Goal: Check status: Check status

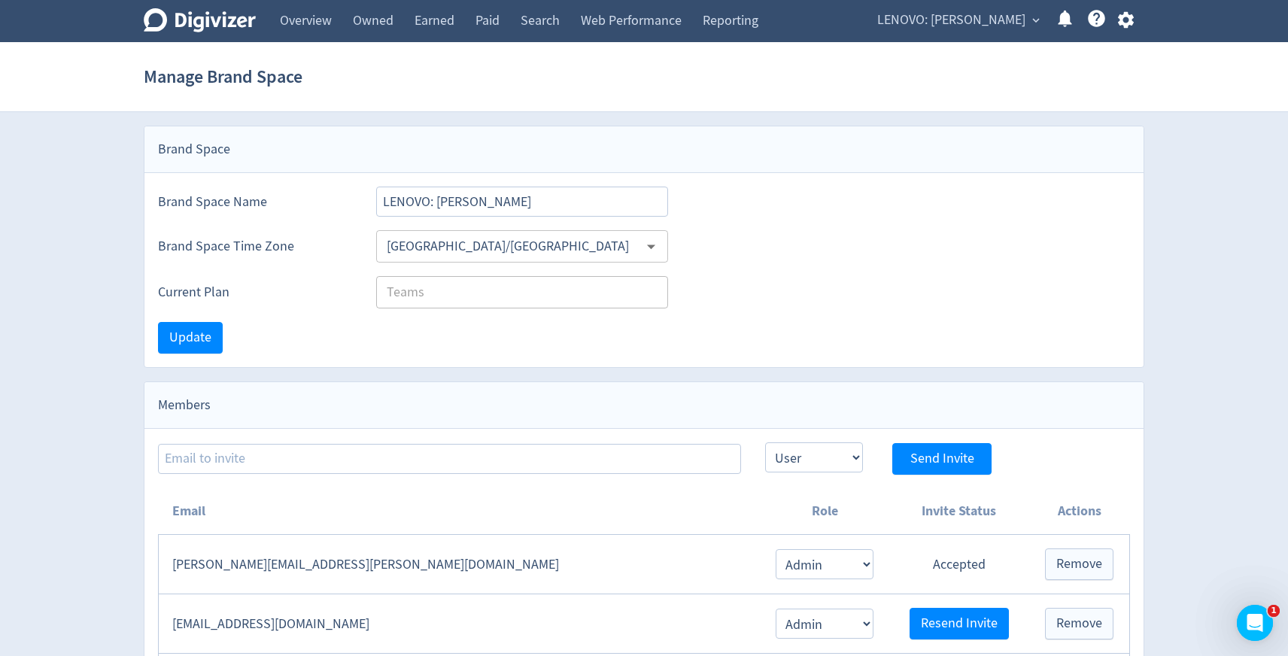
click at [1018, 16] on span "LENOVO: [PERSON_NAME]" at bounding box center [951, 20] width 148 height 24
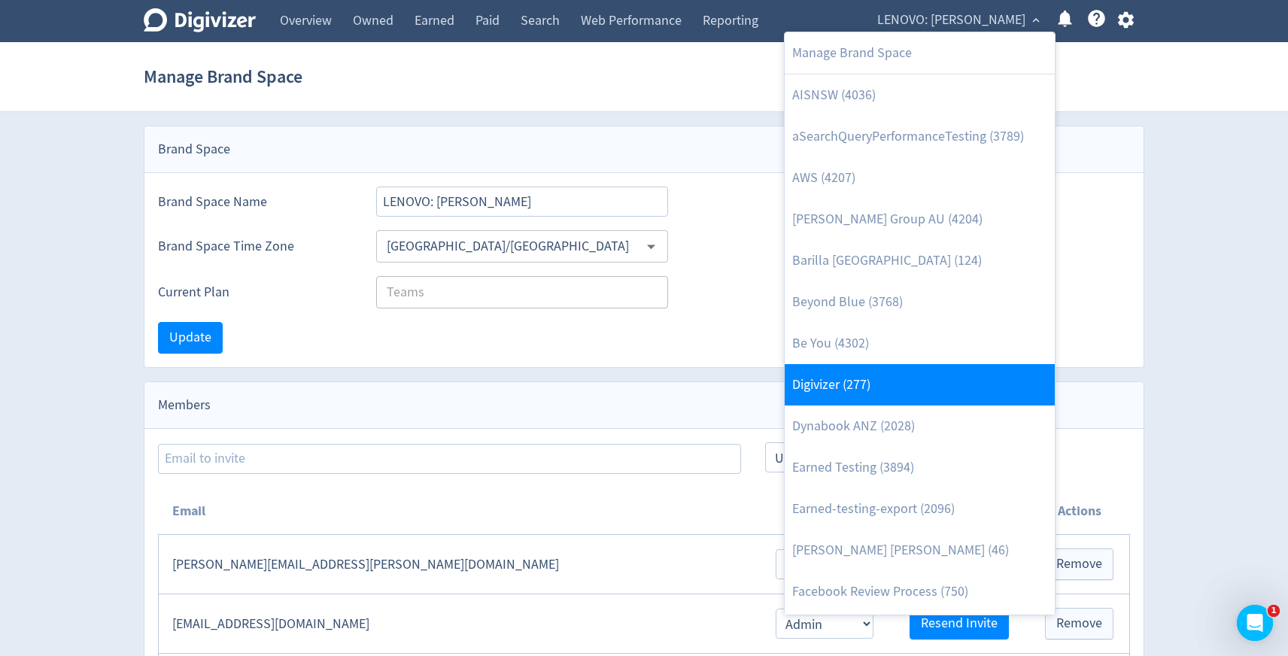
click at [844, 370] on link "Digivizer (277)" at bounding box center [920, 384] width 270 height 41
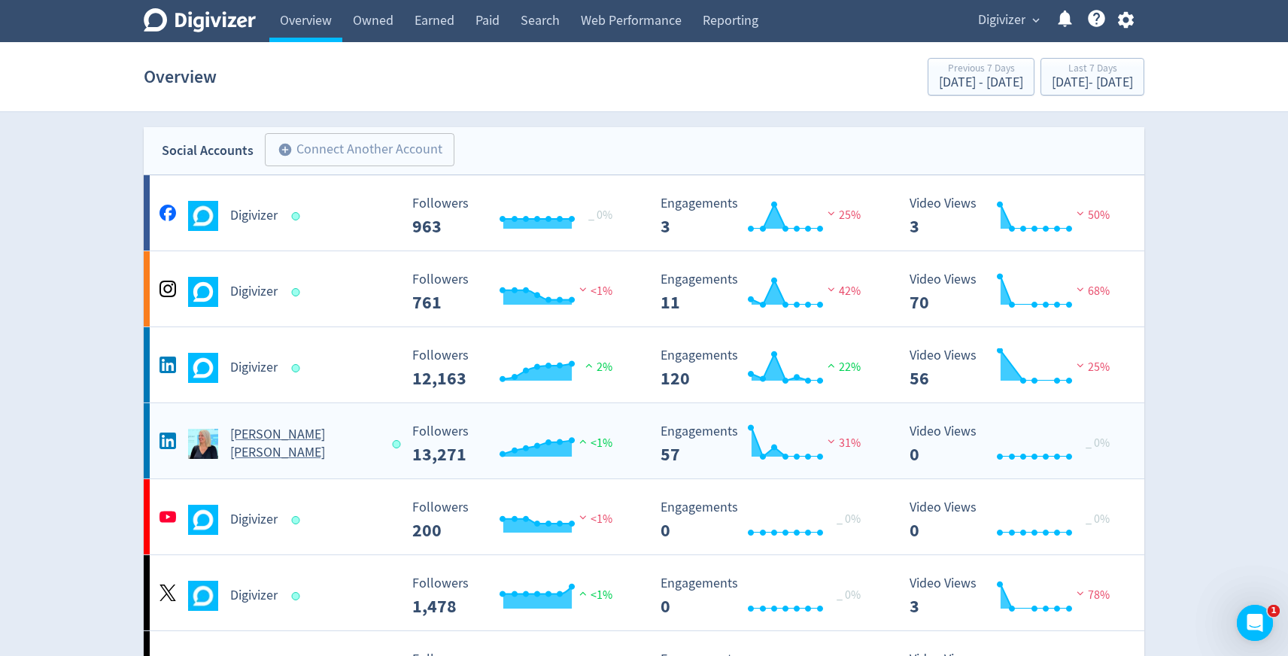
click at [340, 460] on Russo-platform2 "[PERSON_NAME] [PERSON_NAME] Created with Highcharts 10.3.3 Followers 13,271 <1%…" at bounding box center [644, 440] width 1001 height 75
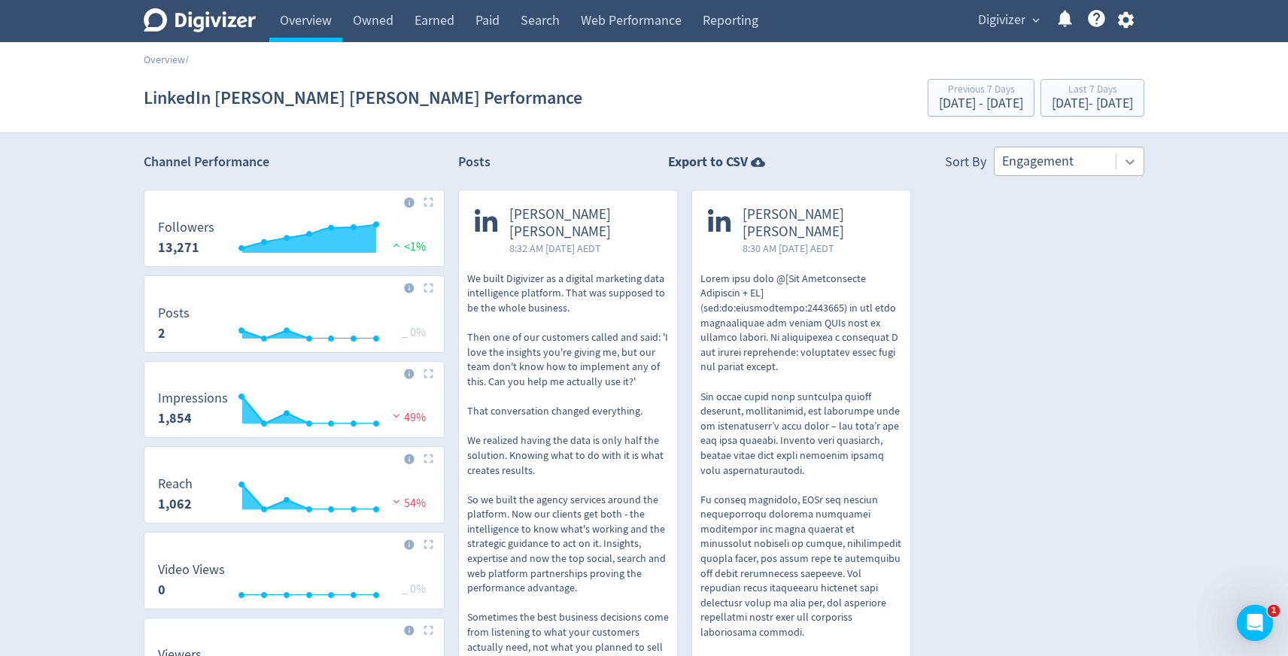
click at [1132, 167] on icon at bounding box center [1129, 161] width 15 height 15
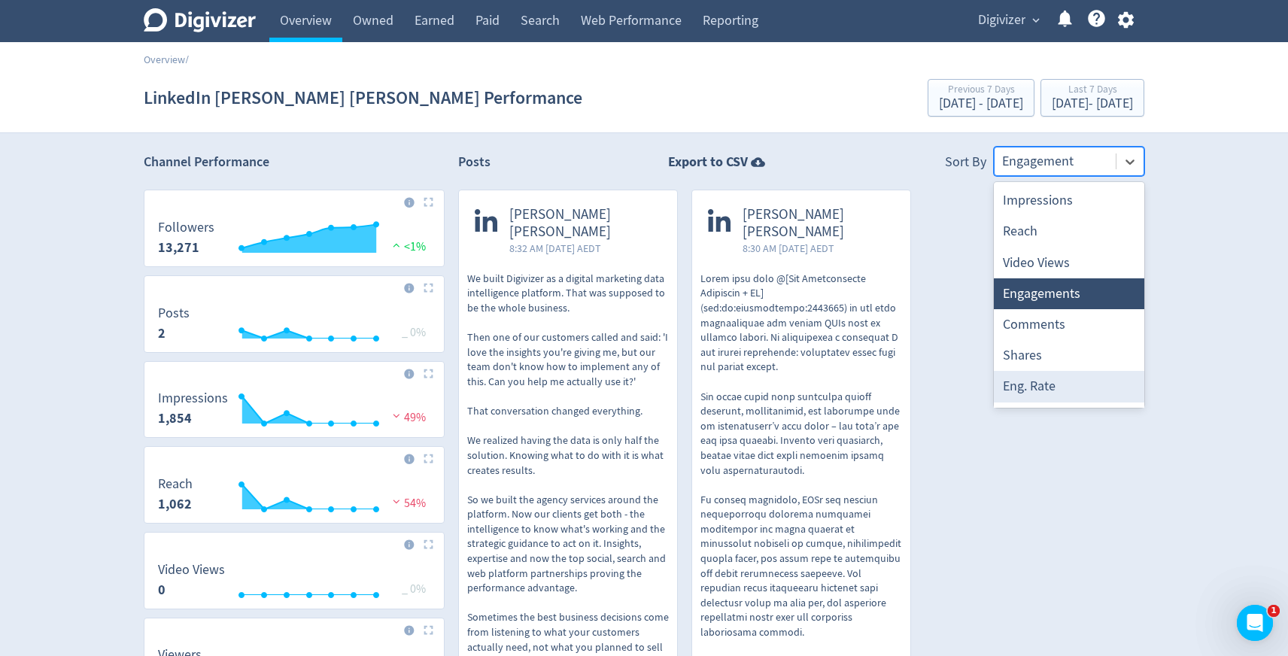
click at [1050, 379] on div "Eng. Rate" at bounding box center [1069, 386] width 150 height 31
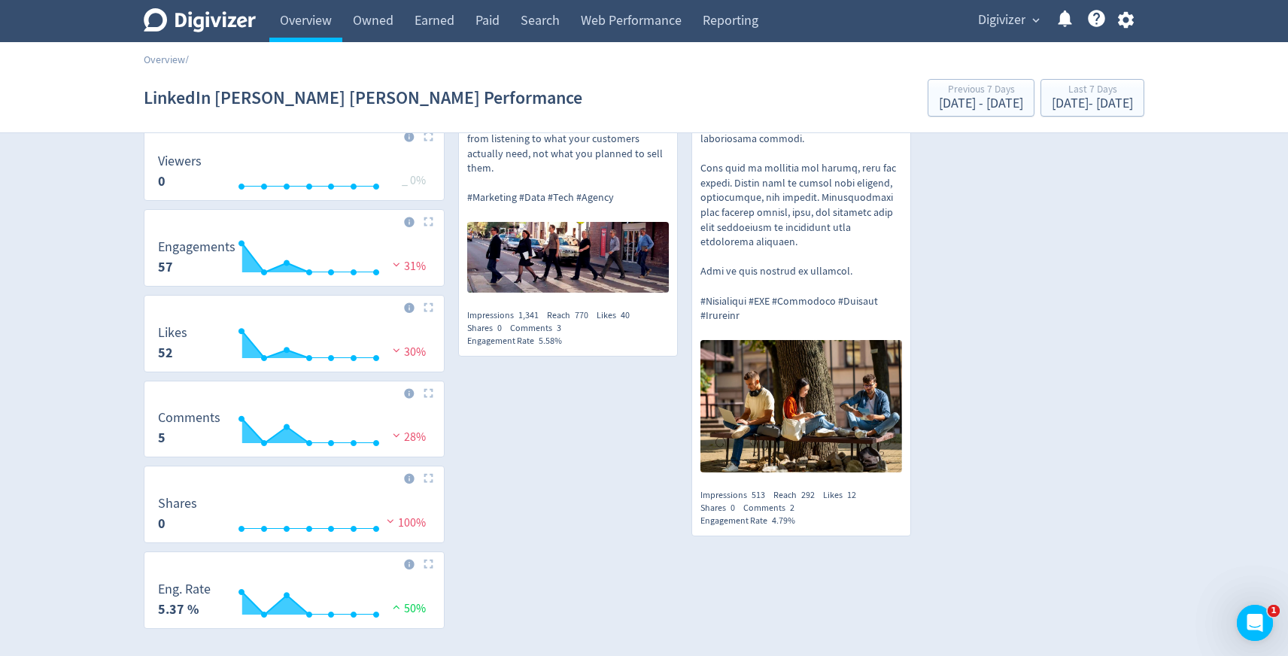
scroll to position [549, 0]
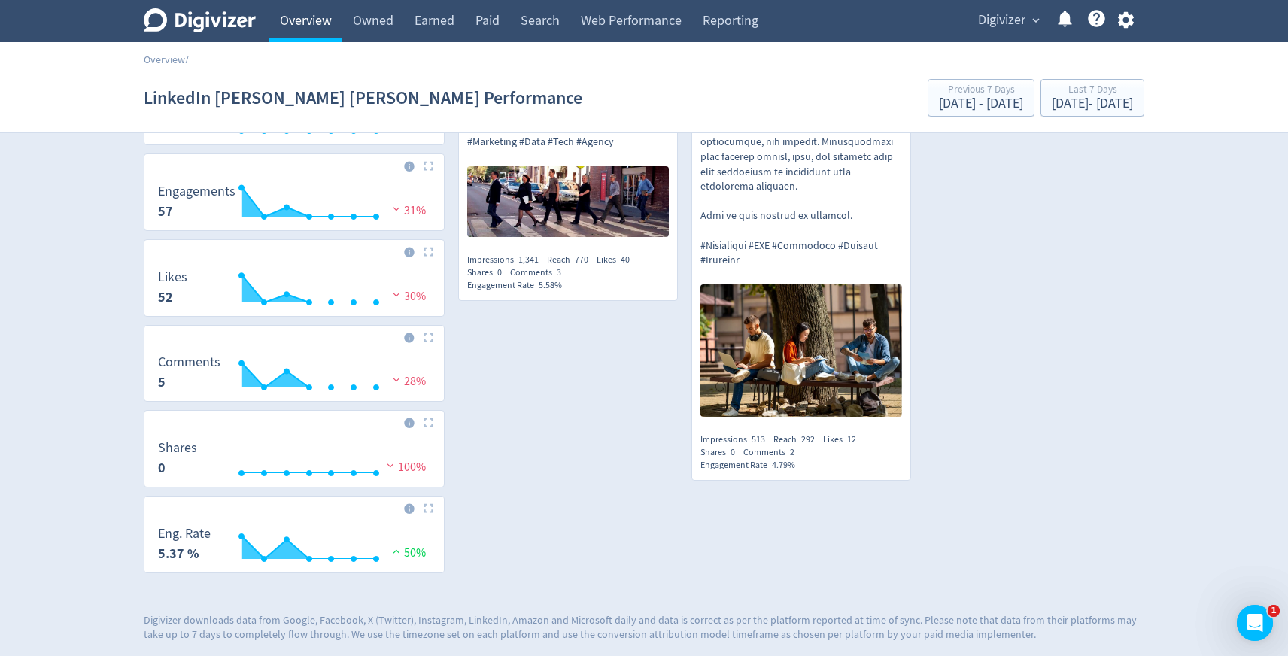
click at [327, 32] on link "Overview" at bounding box center [305, 21] width 73 height 42
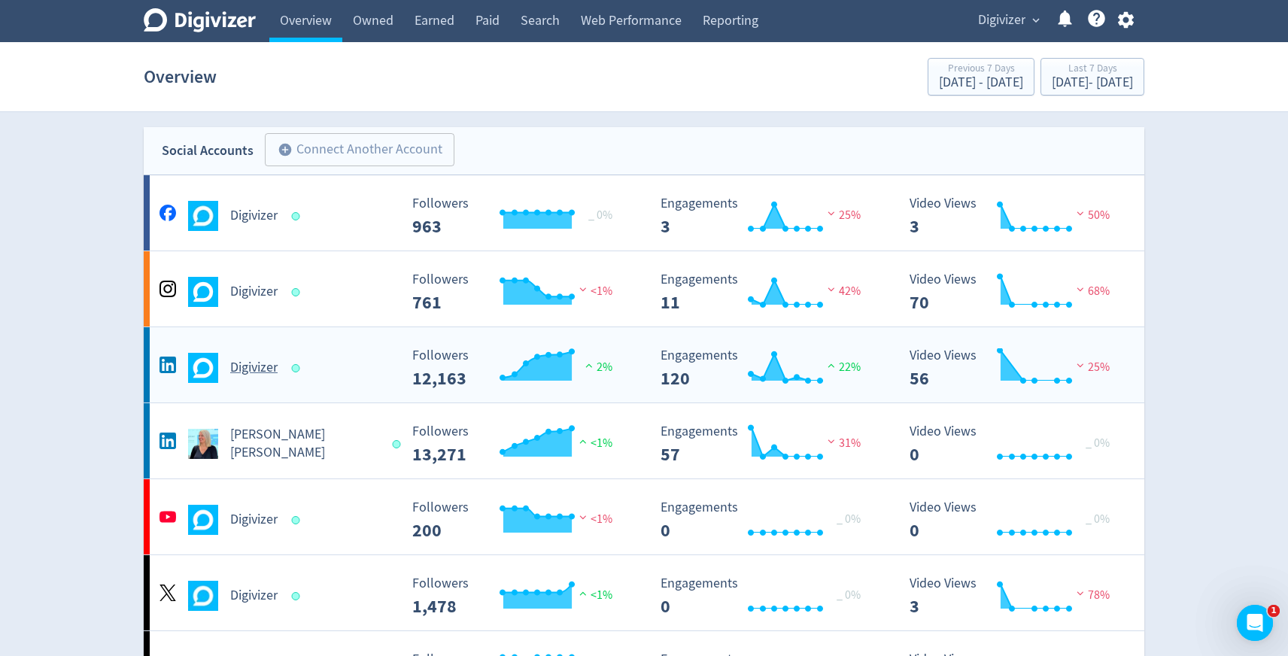
click at [248, 366] on h5 "Digivizer" at bounding box center [253, 368] width 47 height 18
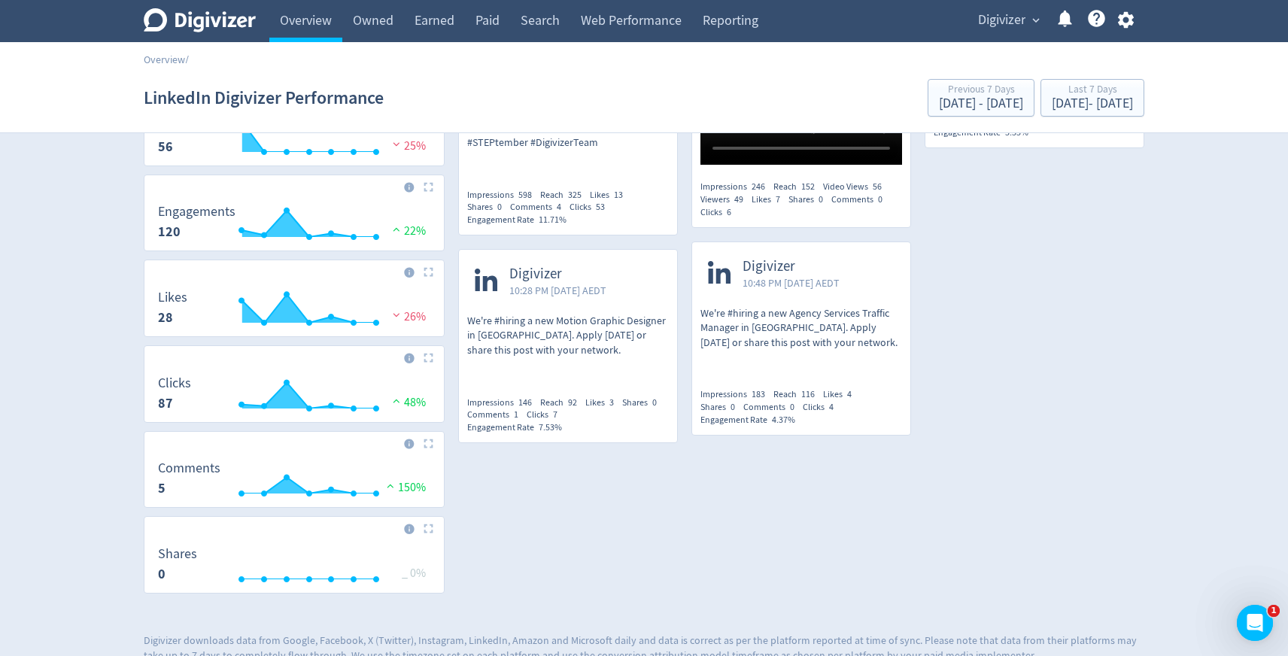
scroll to position [478, 0]
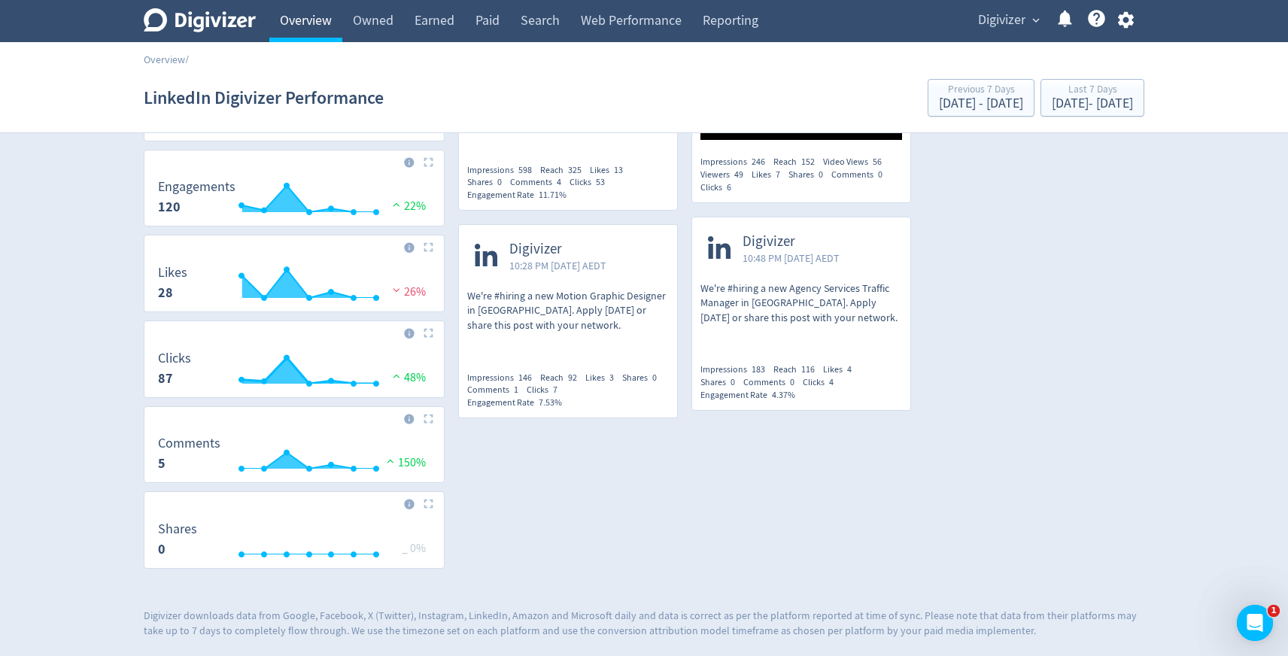
click at [312, 17] on link "Overview" at bounding box center [305, 21] width 73 height 42
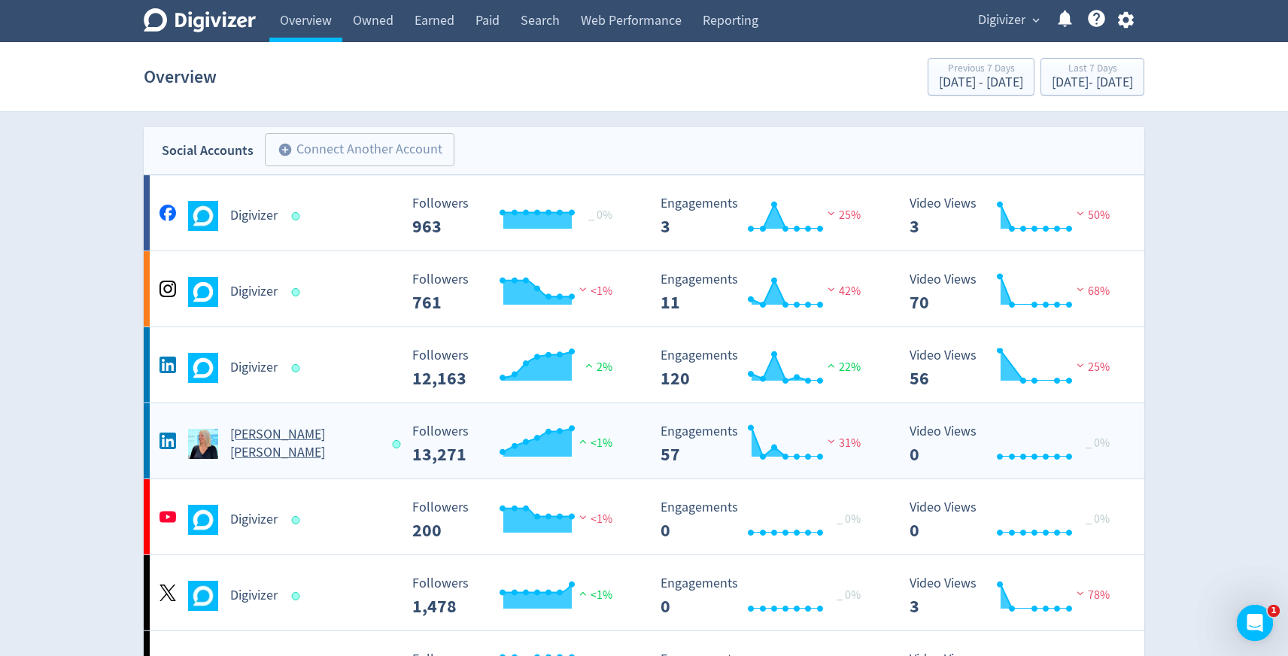
click at [276, 435] on h5 "[PERSON_NAME] [PERSON_NAME]" at bounding box center [304, 444] width 148 height 36
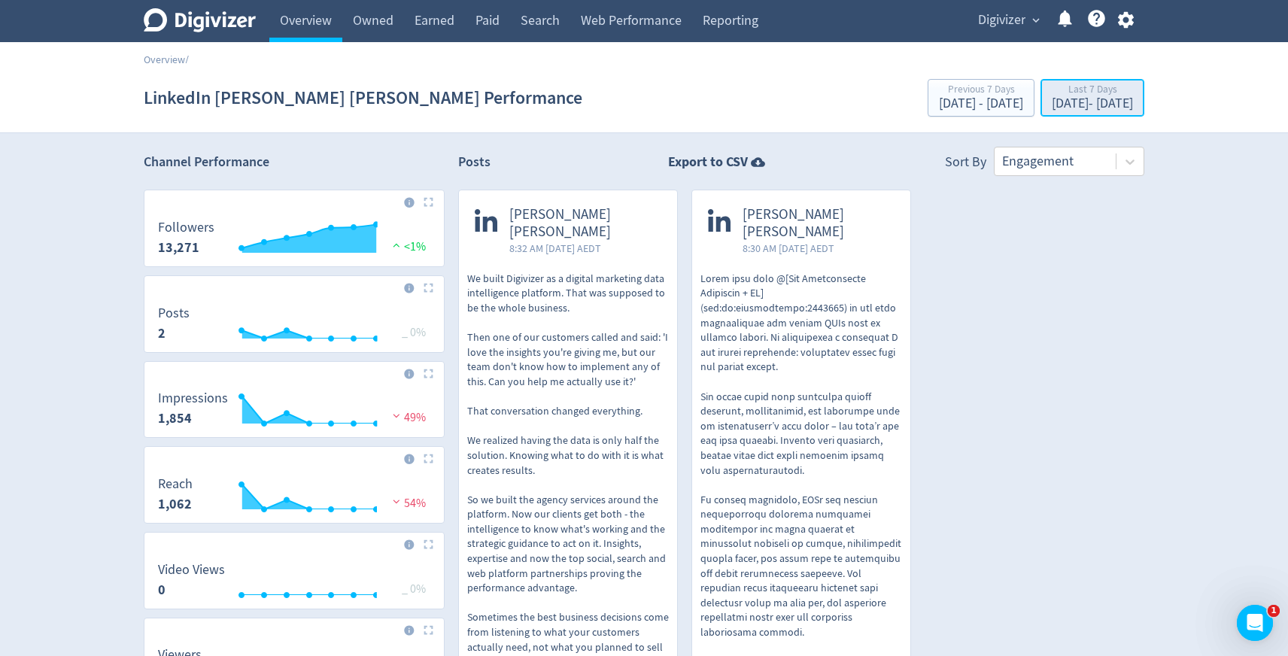
click at [1098, 103] on div "[DATE] - [DATE]" at bounding box center [1092, 104] width 81 height 14
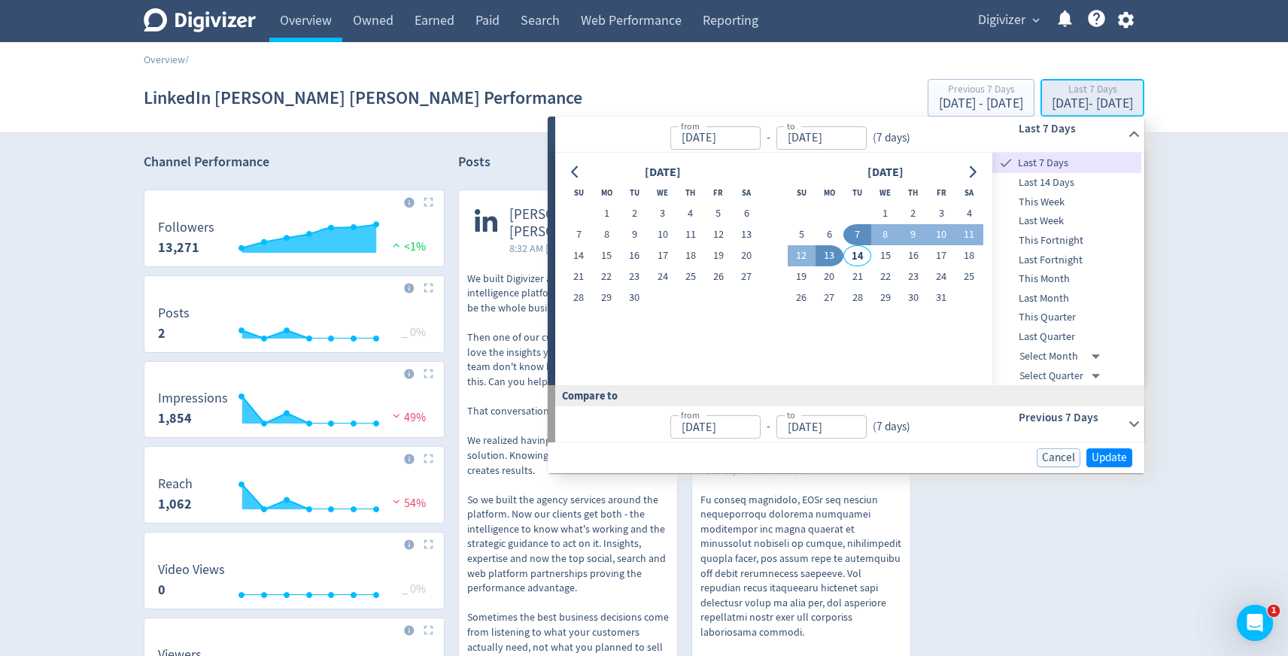
type input "[DATE]"
click at [943, 213] on button "3" at bounding box center [941, 213] width 28 height 21
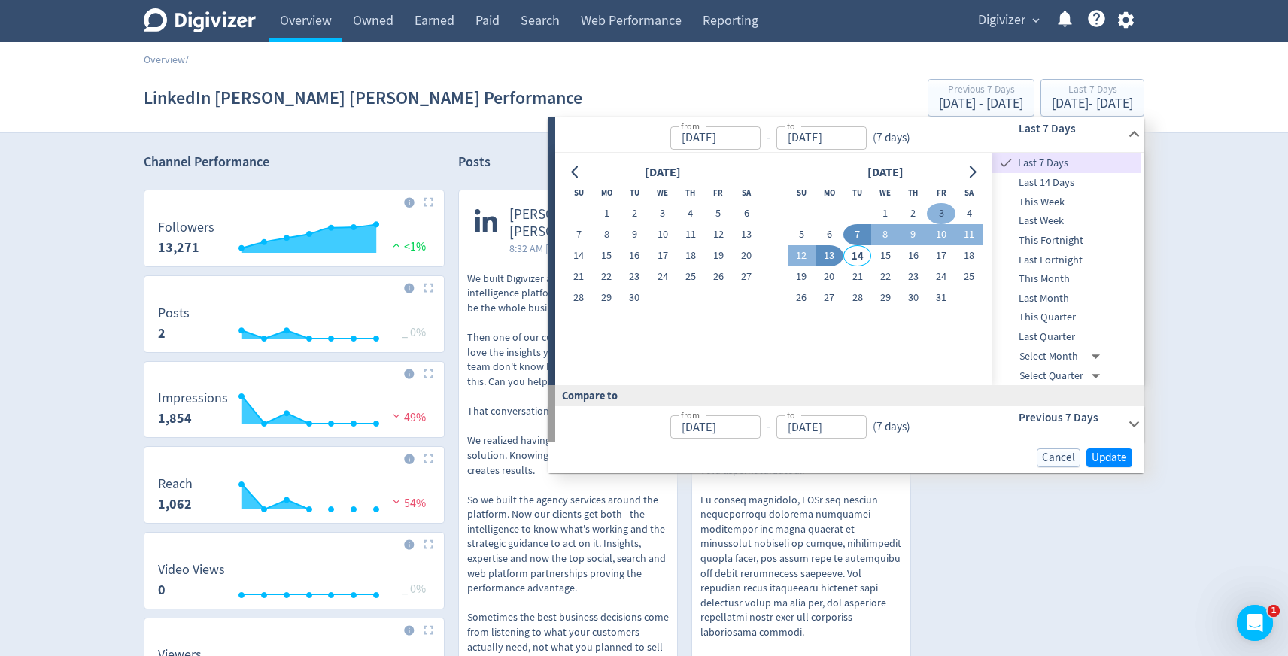
type input "[DATE]"
click at [943, 213] on button "3" at bounding box center [941, 213] width 28 height 21
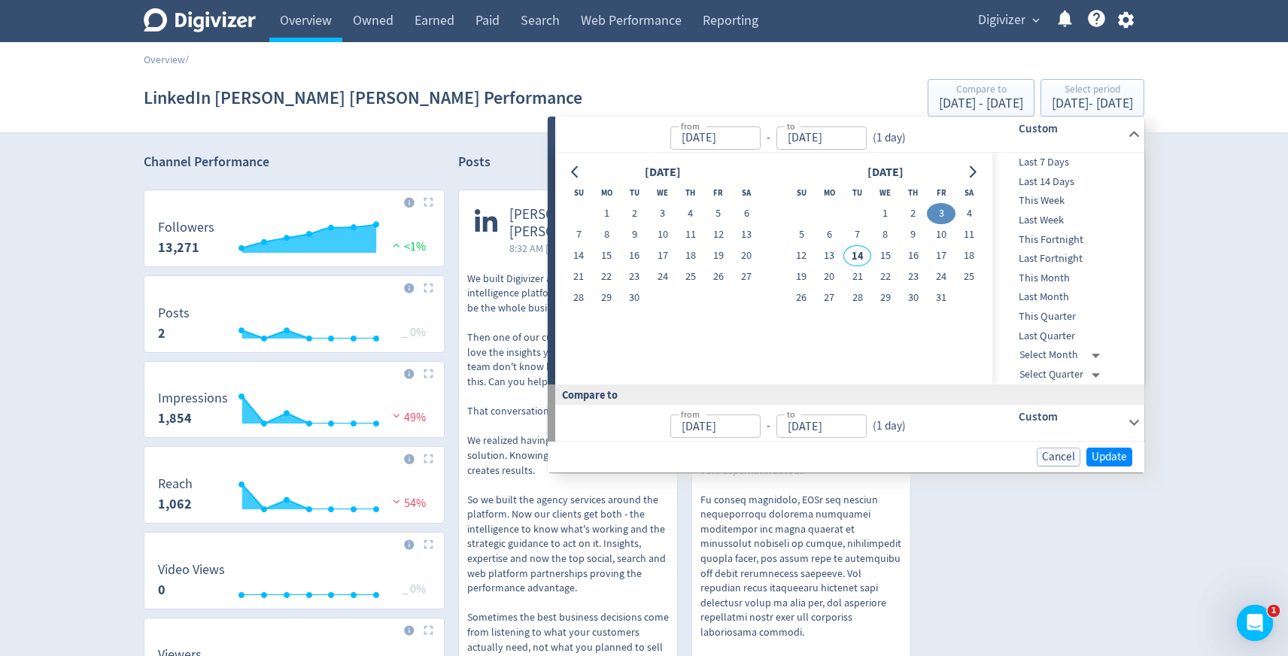
type input "[DATE]"
click at [1101, 459] on span "Update" at bounding box center [1109, 456] width 35 height 11
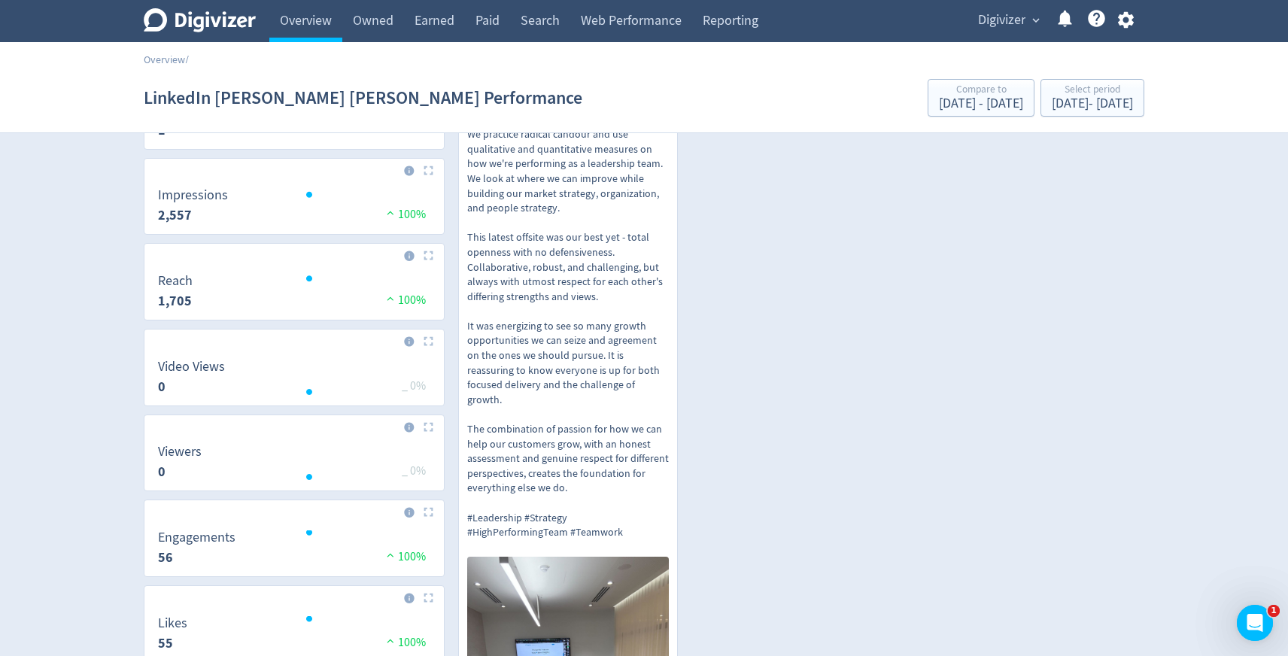
scroll to position [412, 0]
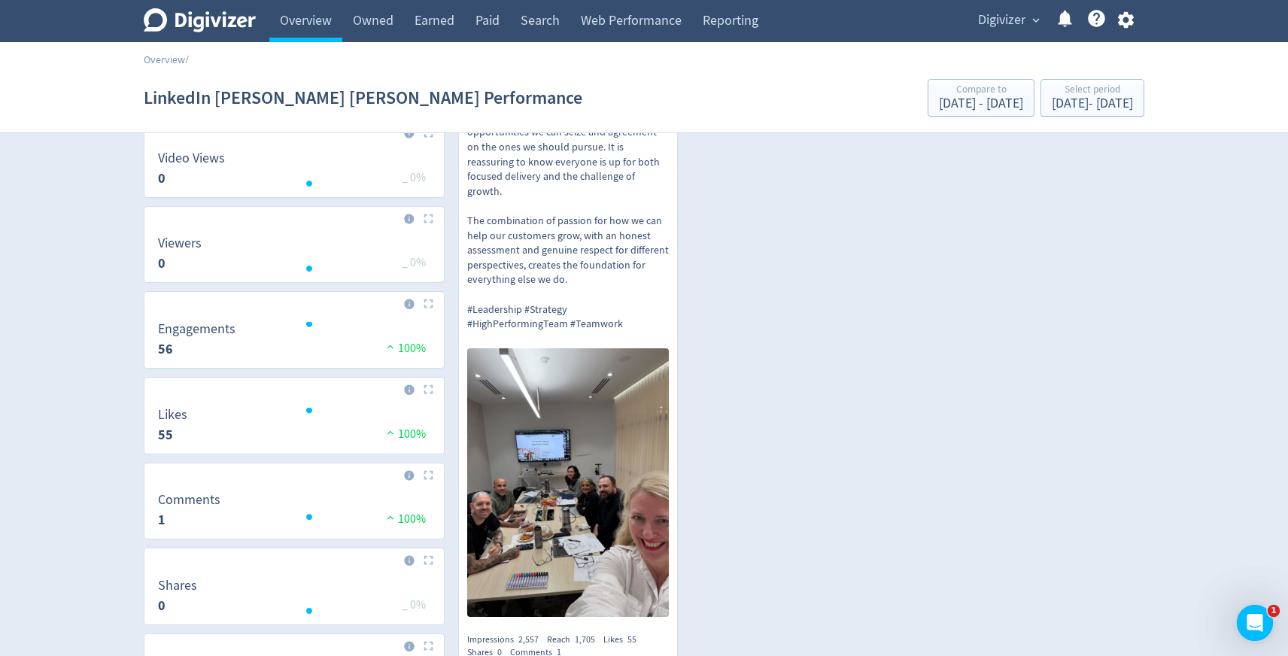
click at [576, 226] on p "Every 6 months, our Digivizer leadership team goes offsite to plan for the next…" at bounding box center [568, 96] width 202 height 472
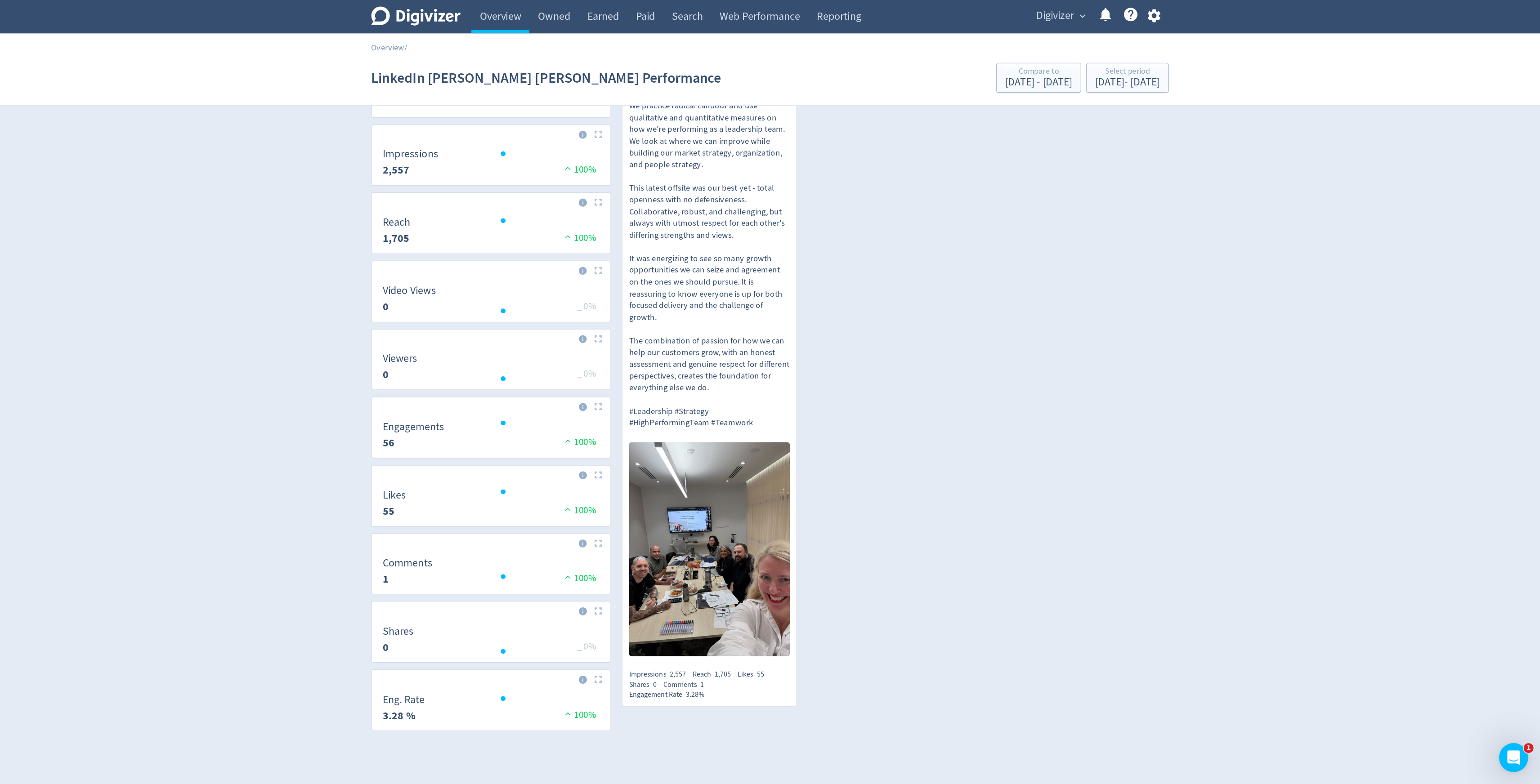
scroll to position [0, 0]
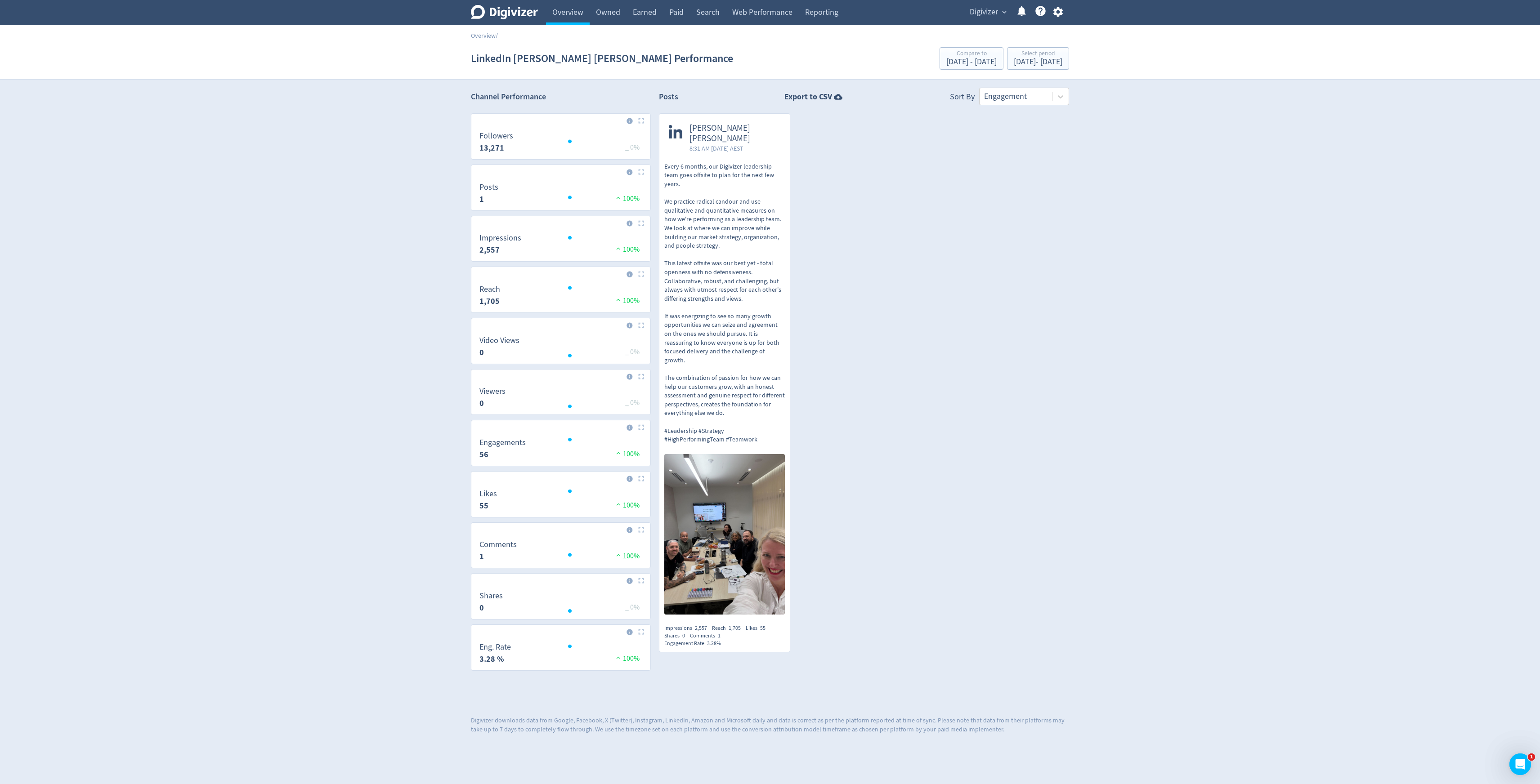
click at [696, 272] on p "Every 6 months, our Digivizer leadership team goes offsite to plan for the next…" at bounding box center [725, 304] width 121 height 282
